Goal: Task Accomplishment & Management: Complete application form

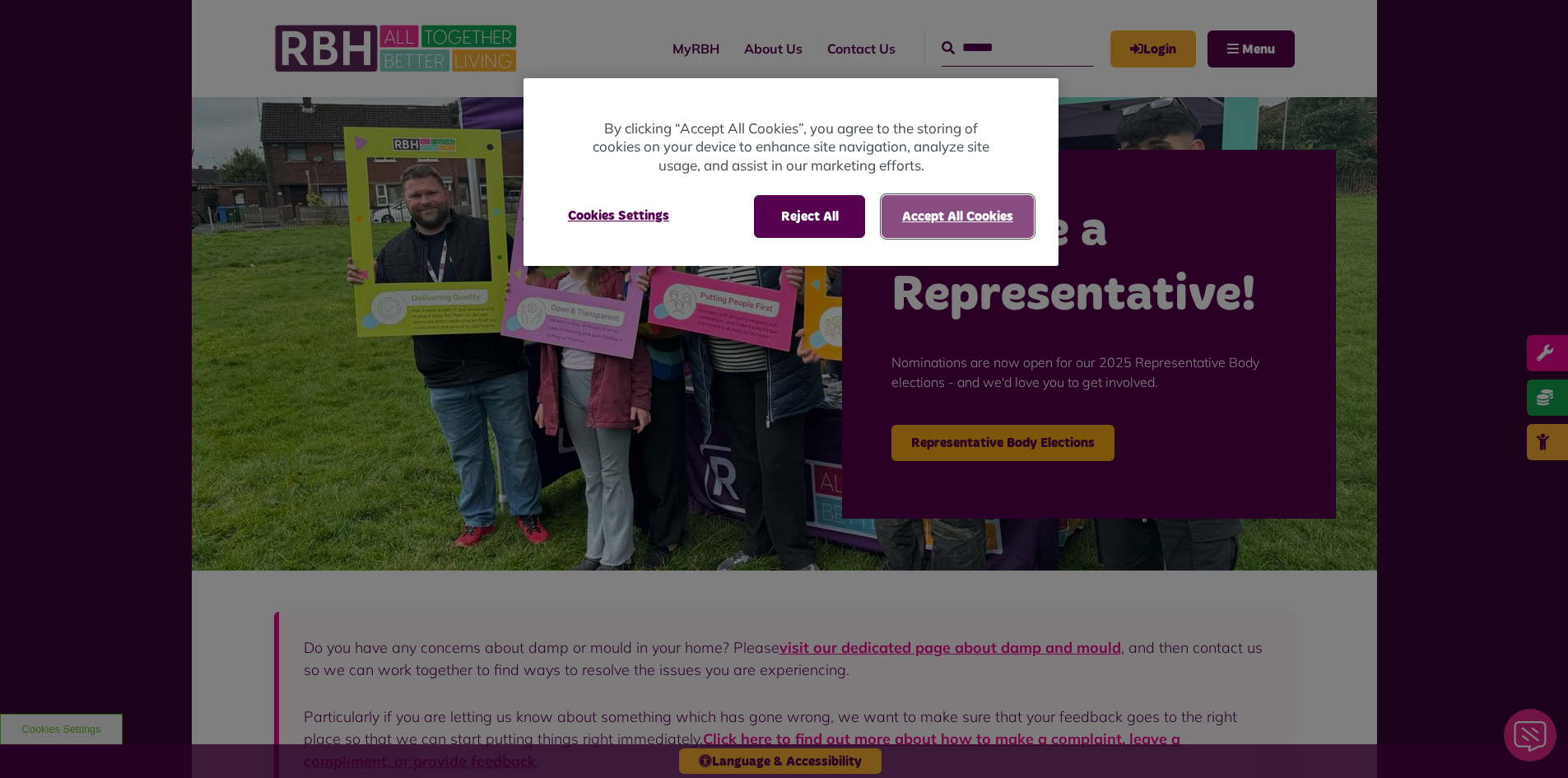
click at [939, 197] on button "Accept All Cookies" at bounding box center [957, 216] width 152 height 43
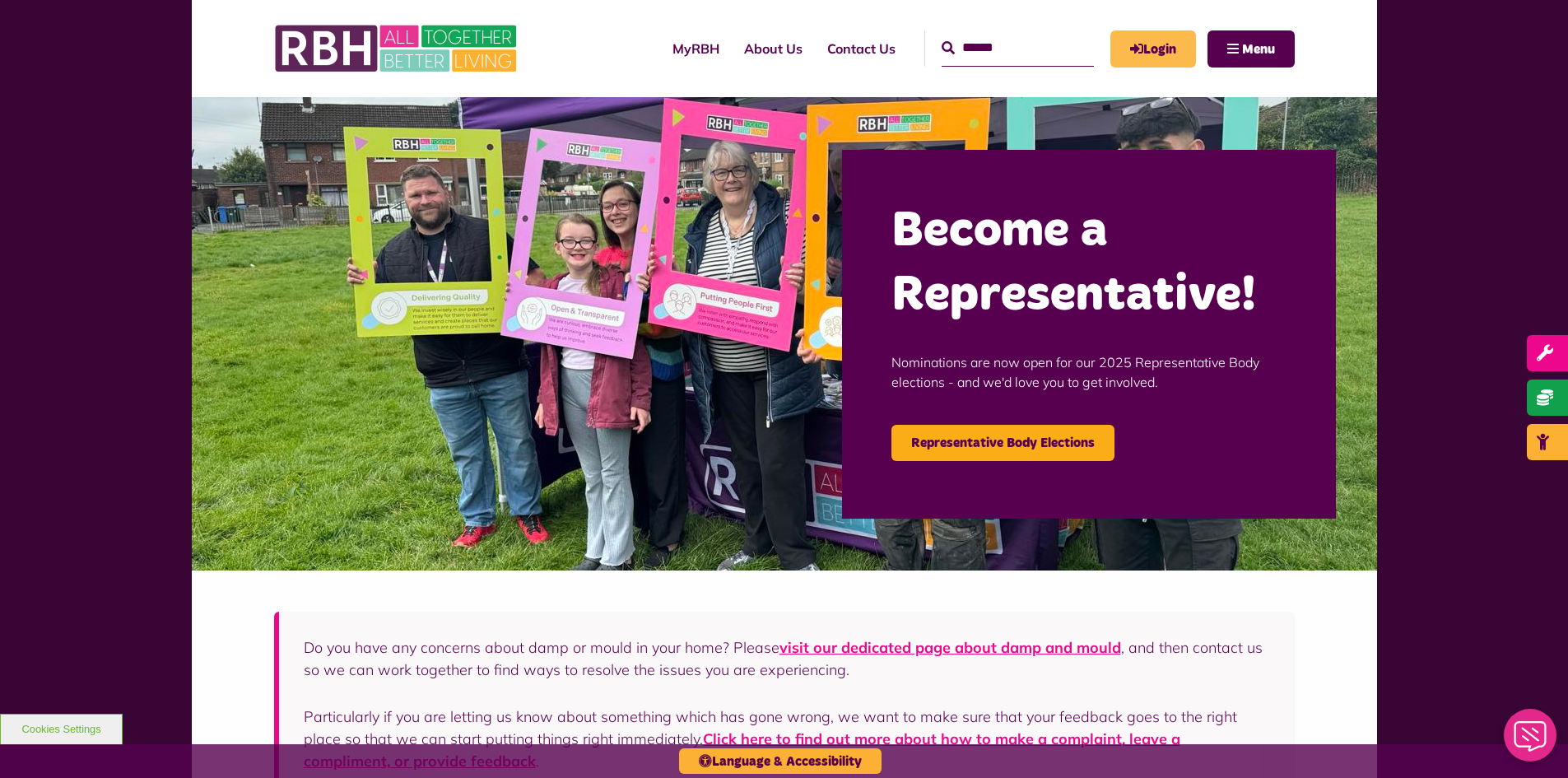
click at [1149, 50] on link "Login" at bounding box center [1153, 48] width 86 height 37
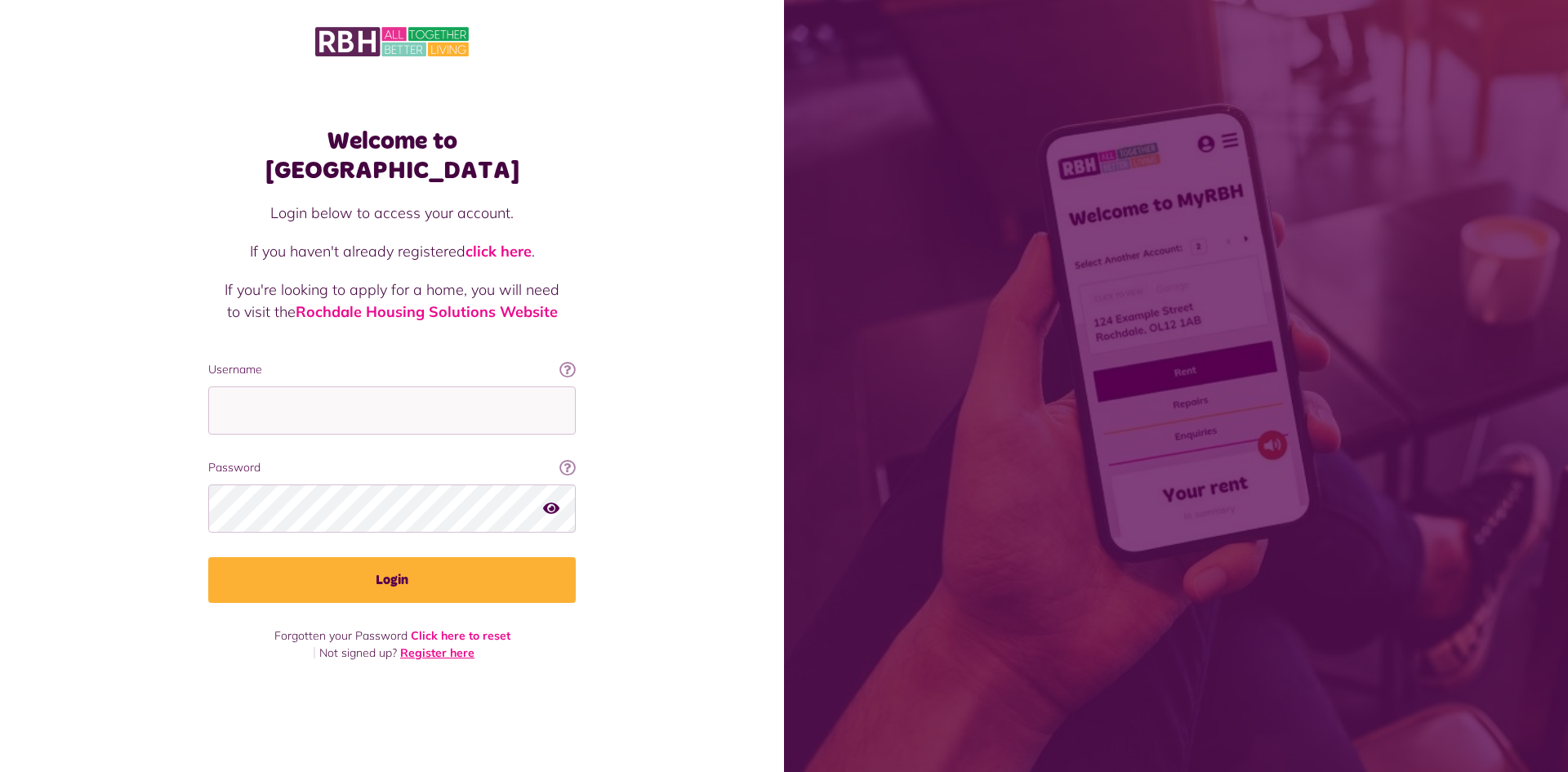
click at [447, 645] on link "Register here" at bounding box center [438, 652] width 74 height 14
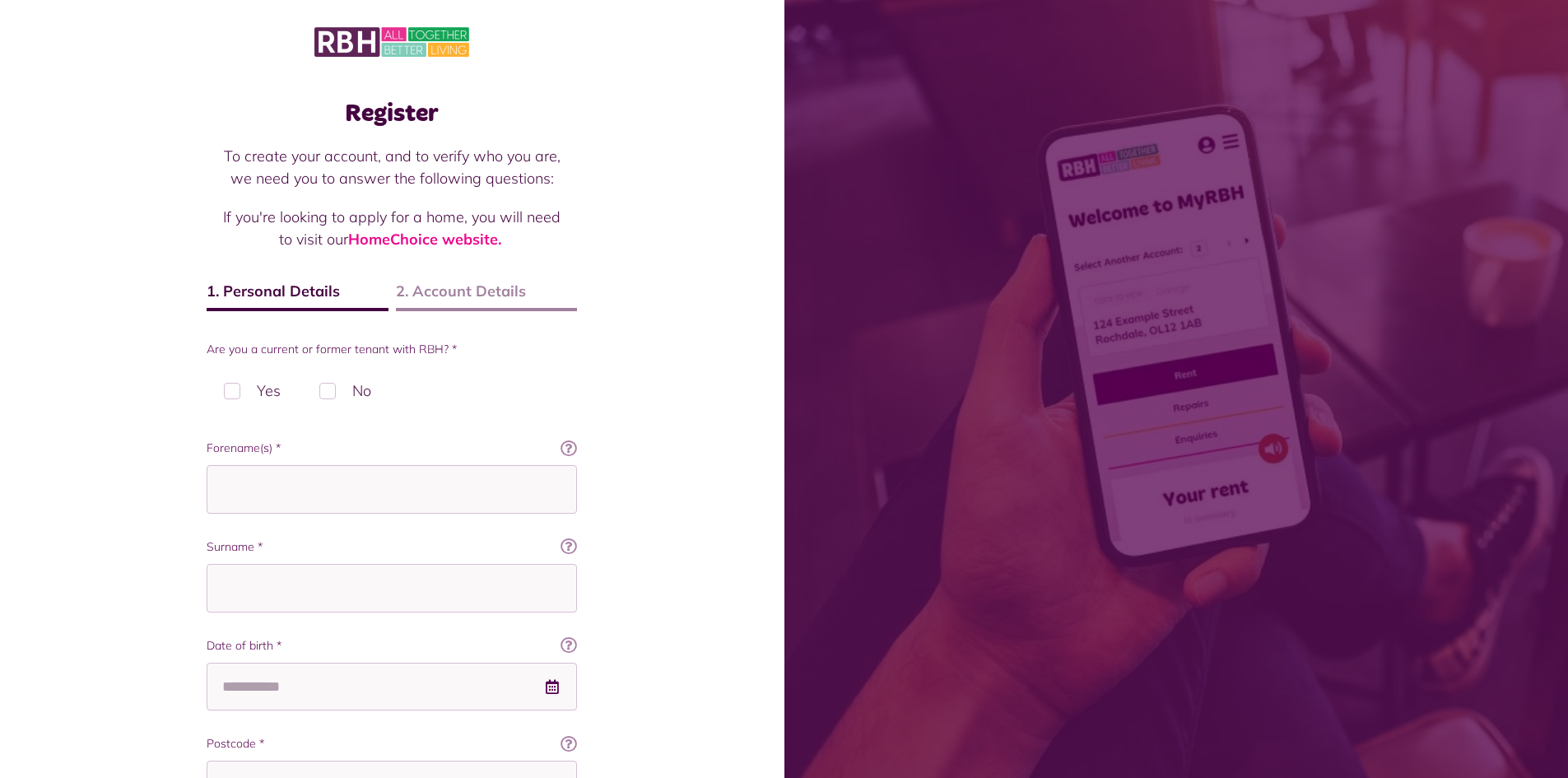
click at [228, 395] on label "Yes" at bounding box center [252, 390] width 91 height 48
click at [329, 394] on label "No" at bounding box center [345, 390] width 87 height 48
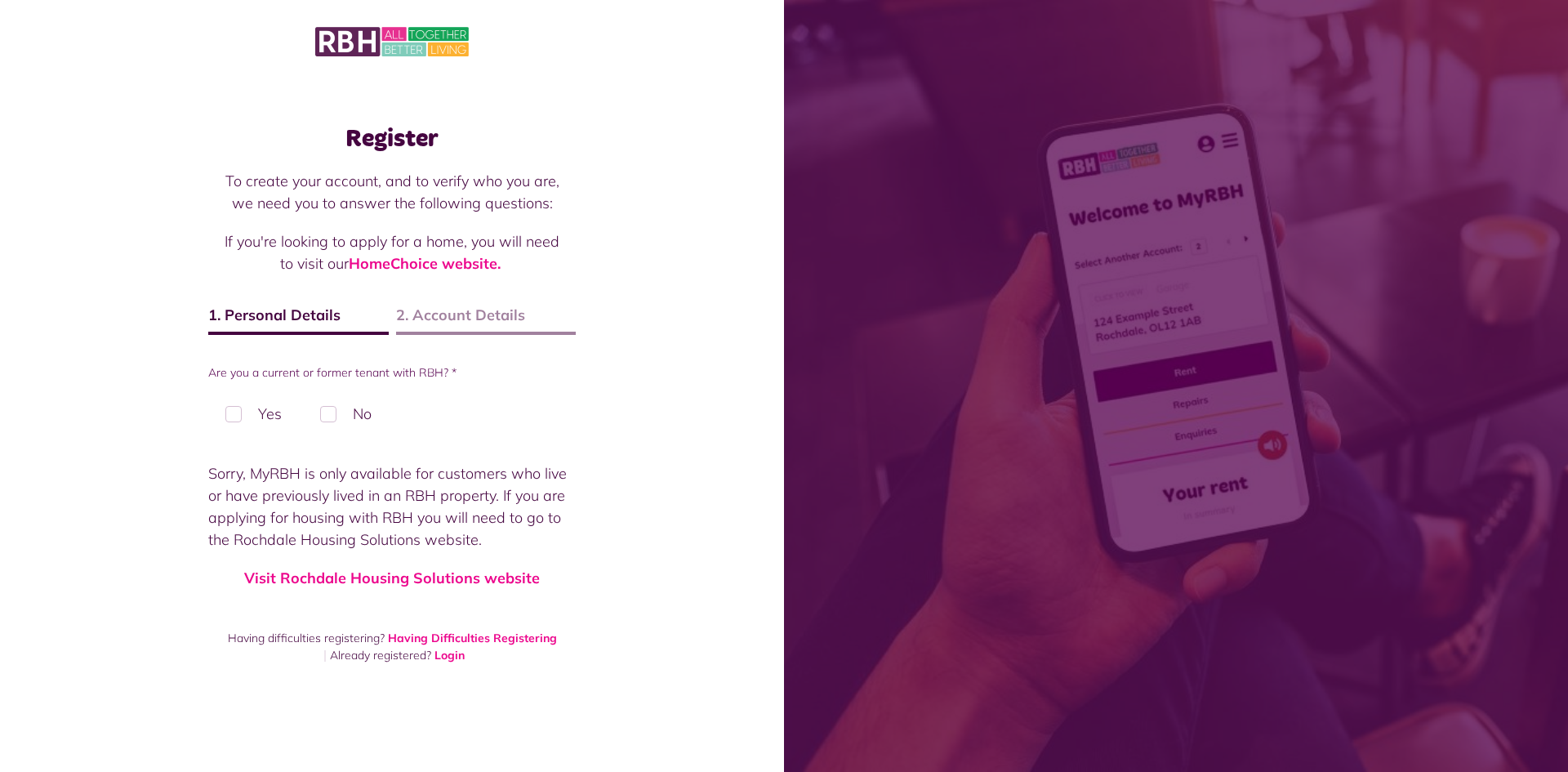
click at [257, 413] on label "Yes" at bounding box center [254, 413] width 91 height 48
